Goal: Book appointment/travel/reservation

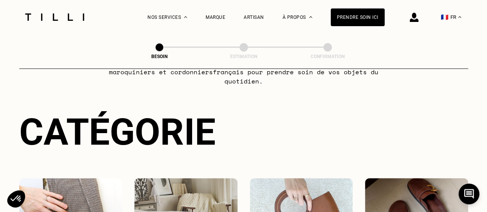
scroll to position [154, 0]
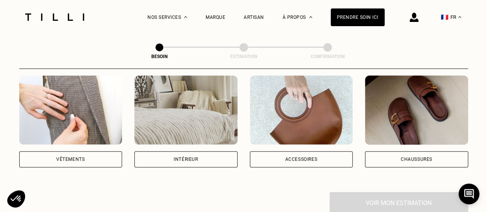
click at [96, 151] on div "Vêtements" at bounding box center [70, 159] width 103 height 16
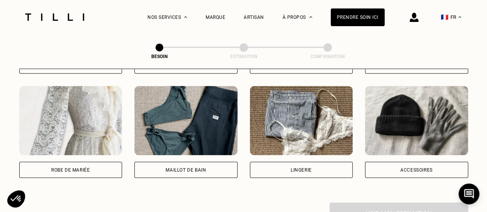
scroll to position [611, 0]
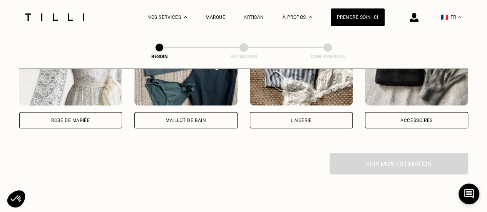
click at [61, 118] on div "Robe de mariée" at bounding box center [70, 120] width 103 height 16
select select "FR"
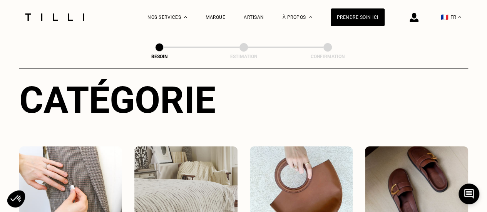
scroll to position [0, 0]
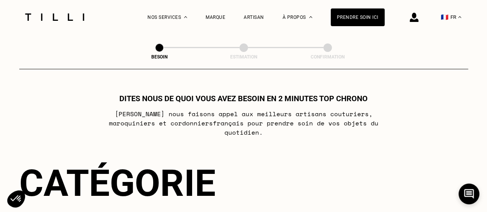
click at [42, 9] on div at bounding box center [54, 17] width 65 height 34
click at [44, 13] on div at bounding box center [54, 17] width 65 height 34
click at [162, 13] on div "Nos services" at bounding box center [168, 17] width 40 height 34
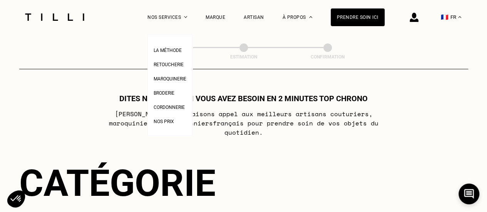
click at [171, 124] on span "Nos prix" at bounding box center [164, 121] width 20 height 5
select select "FR"
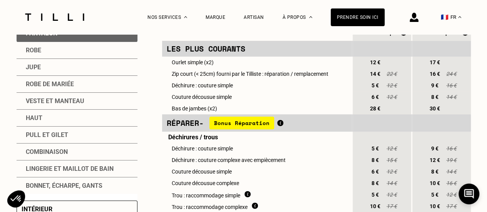
scroll to position [205, 0]
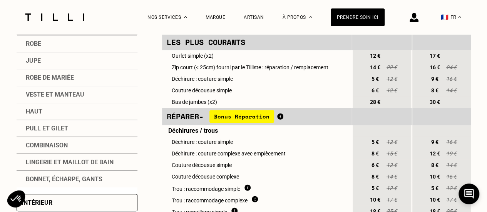
click at [67, 82] on div "Robe de mariée" at bounding box center [77, 77] width 121 height 17
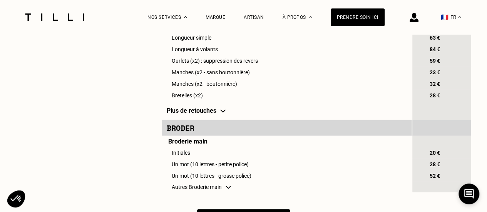
scroll to position [822, 0]
